Goal: Navigation & Orientation: Find specific page/section

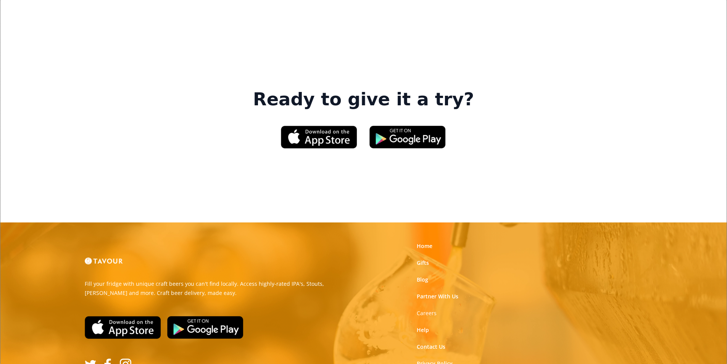
scroll to position [1145, 0]
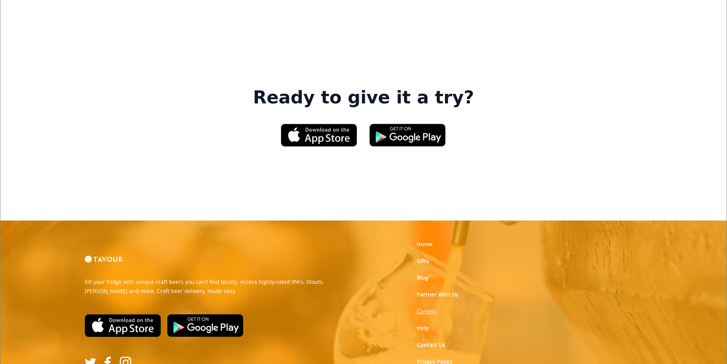
click at [420, 308] on strong "Careers" at bounding box center [427, 311] width 20 height 7
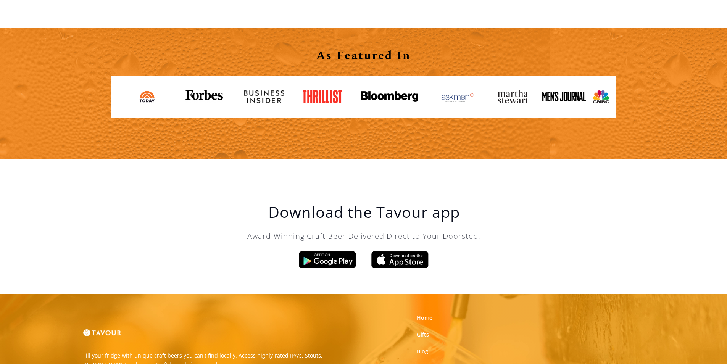
scroll to position [1184, 0]
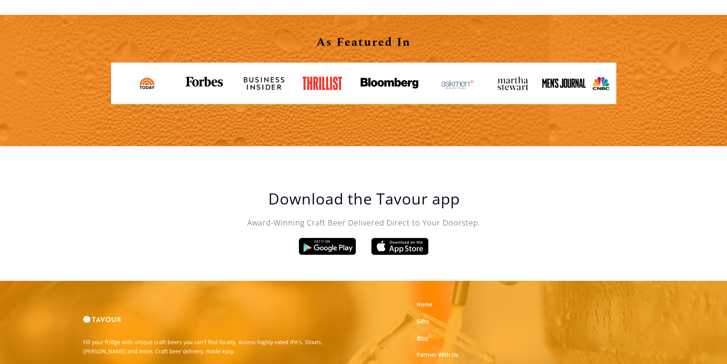
click at [424, 336] on link "Blog" at bounding box center [422, 338] width 11 height 8
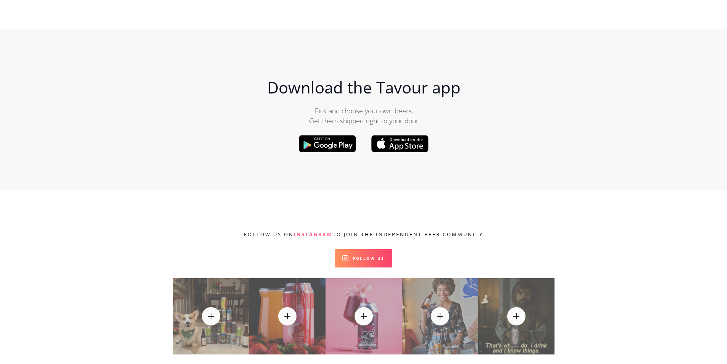
scroll to position [8170, 0]
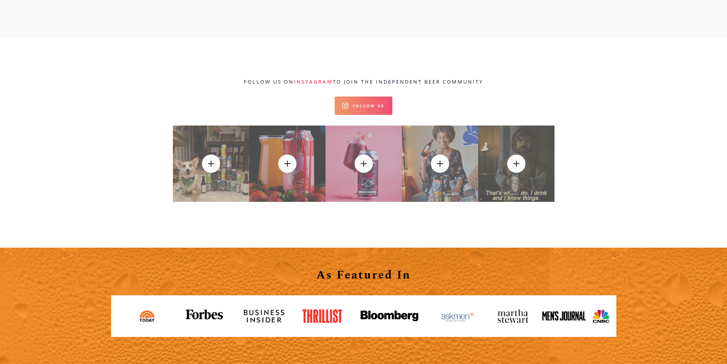
click at [337, 97] on link "Follow Us" at bounding box center [364, 106] width 58 height 18
